Goal: Information Seeking & Learning: Learn about a topic

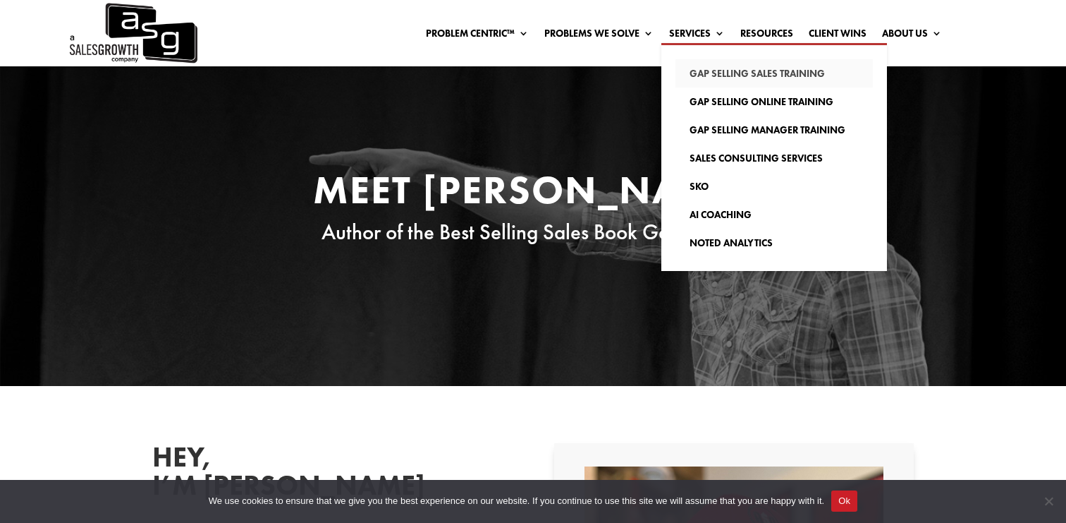
click at [732, 73] on link "Gap Selling Sales Training" at bounding box center [774, 73] width 197 height 28
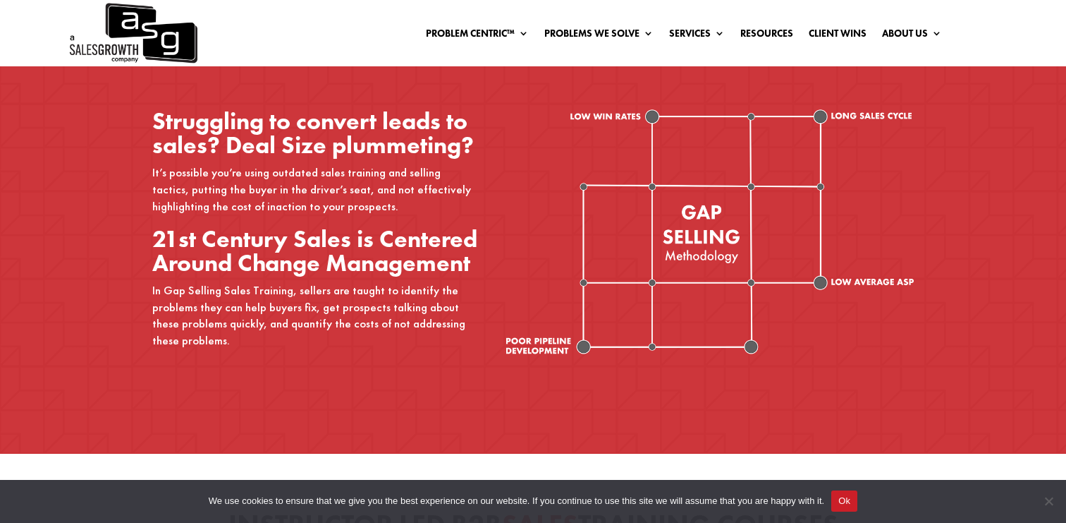
scroll to position [566, 0]
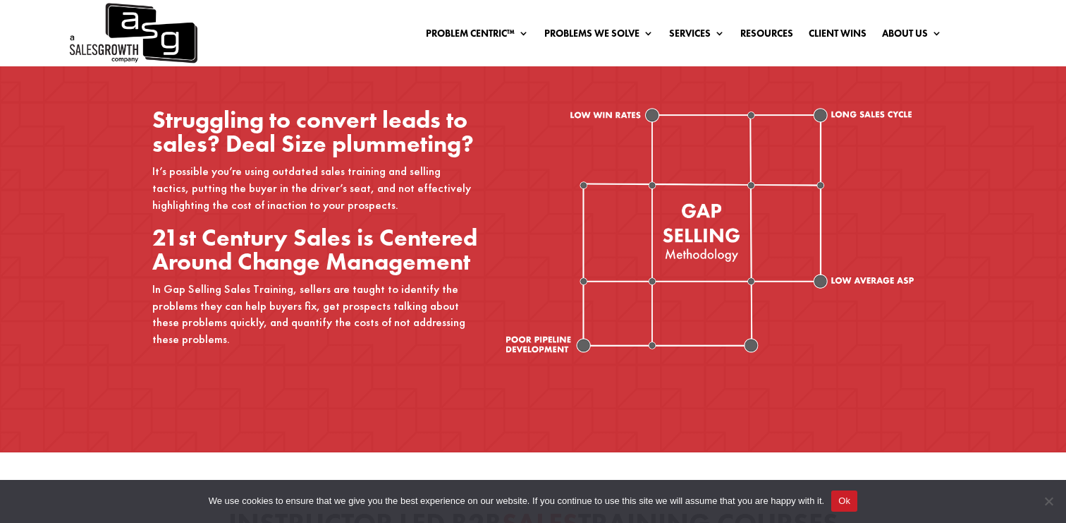
drag, startPoint x: 573, startPoint y: 115, endPoint x: 733, endPoint y: 183, distance: 174.1
click at [733, 183] on icon at bounding box center [710, 230] width 408 height 245
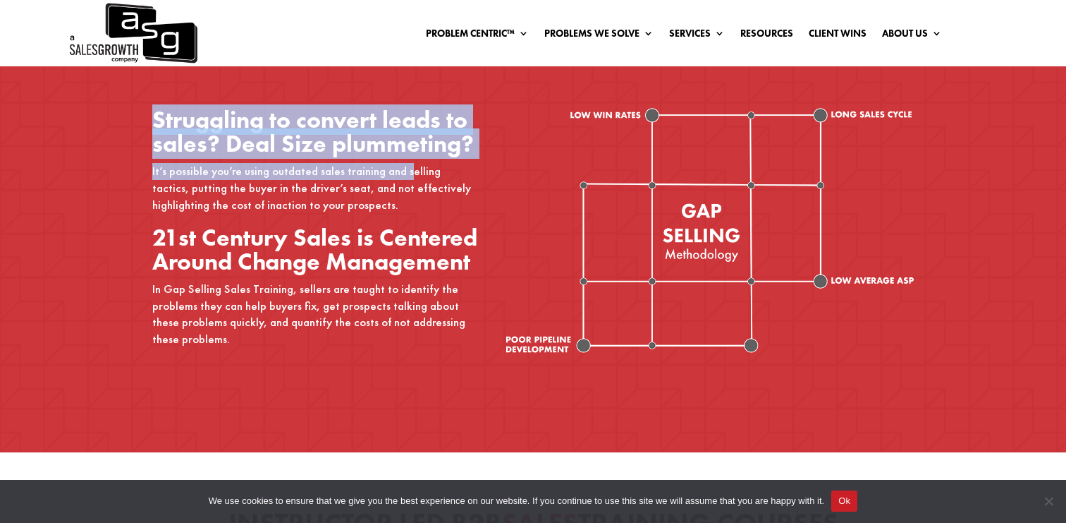
drag, startPoint x: 140, startPoint y: 114, endPoint x: 405, endPoint y: 166, distance: 269.4
click at [405, 166] on div "Struggling to convert leads to sales? Deal Size plummeting? It’s possible you’r…" at bounding box center [533, 233] width 1066 height 437
click at [405, 166] on p "It’s possible you’re using outdated sales training and selling tactics, putting…" at bounding box center [315, 194] width 327 height 62
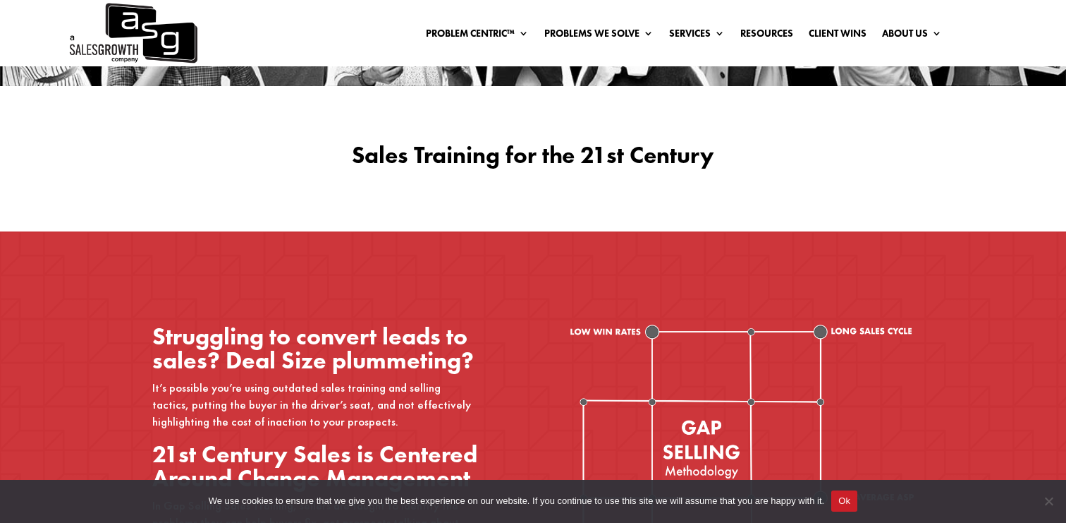
scroll to position [0, 0]
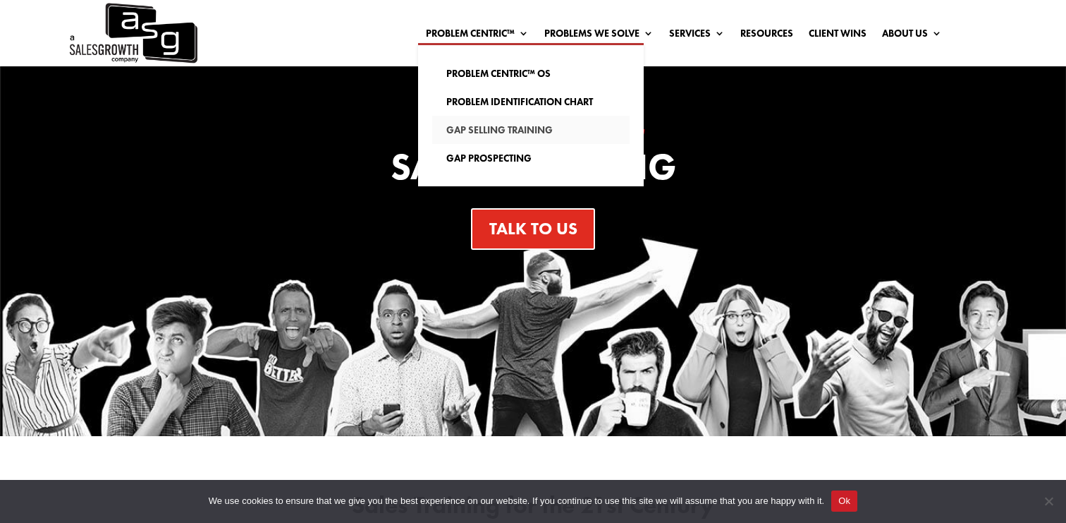
click at [497, 130] on link "Gap Selling Training" at bounding box center [530, 130] width 197 height 28
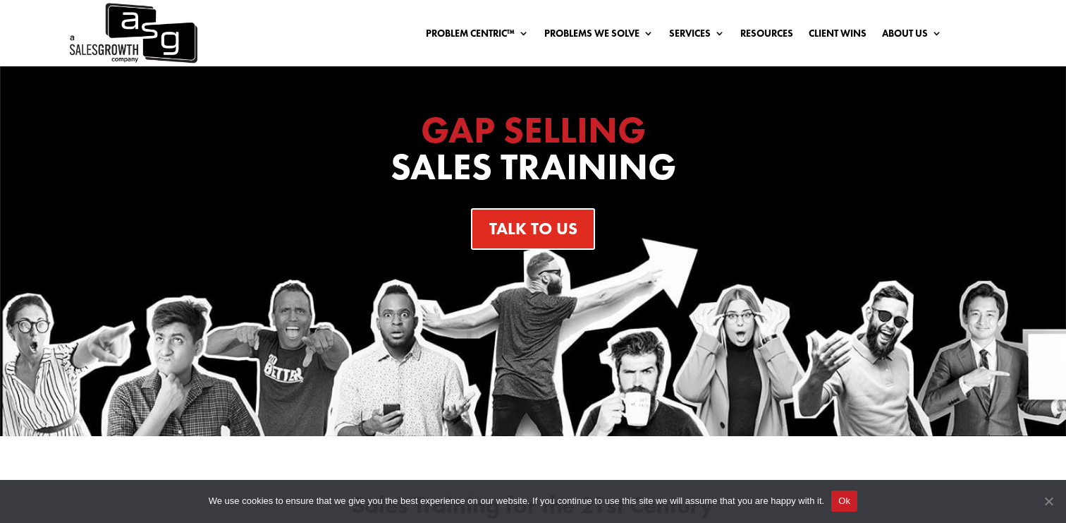
click at [1049, 498] on span "Cookie Notice" at bounding box center [1049, 501] width 14 height 14
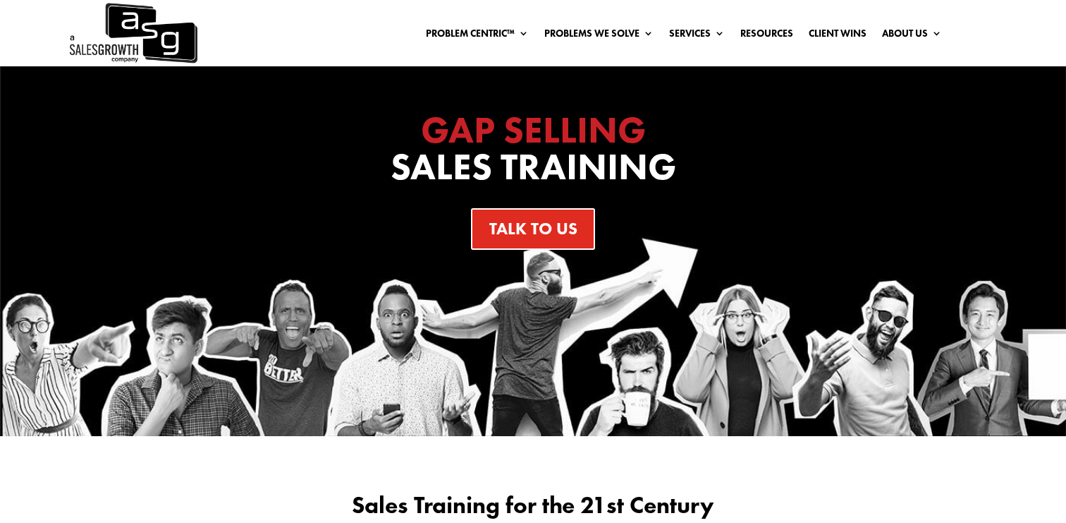
click at [164, 40] on img at bounding box center [133, 33] width 130 height 66
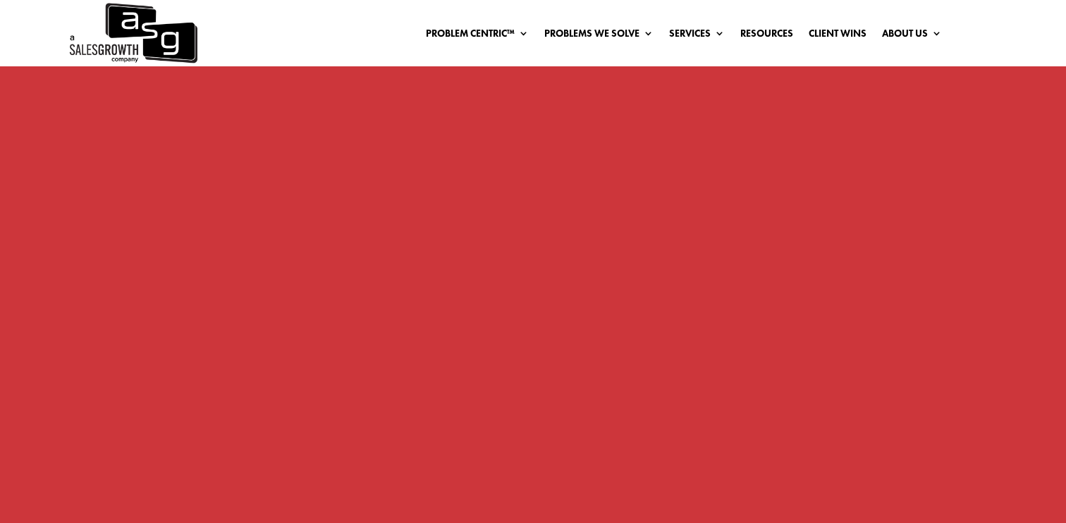
scroll to position [1109, 0]
